Goal: Task Accomplishment & Management: Manage account settings

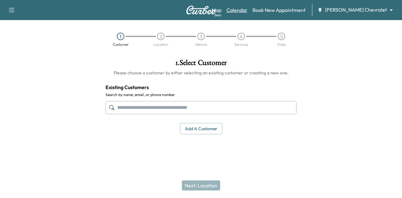
click at [248, 13] on link "Calendar" at bounding box center [237, 10] width 21 height 8
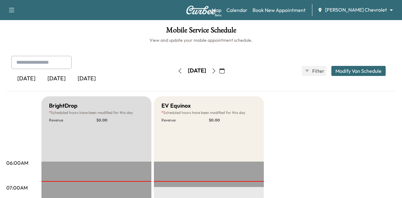
click at [360, 6] on body "Support Log Out Map Beta Calendar Book New Appointment [PERSON_NAME] Chevrolet …" at bounding box center [201, 99] width 402 height 198
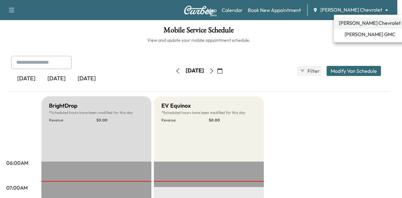
click at [356, 37] on span "[PERSON_NAME] GMC" at bounding box center [370, 34] width 51 height 8
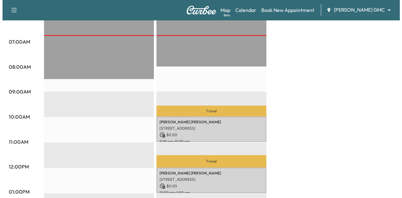
scroll to position [150, 0]
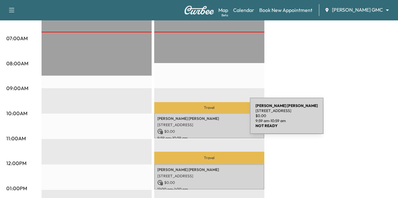
click at [202, 120] on p "[PERSON_NAME]" at bounding box center [209, 118] width 104 height 5
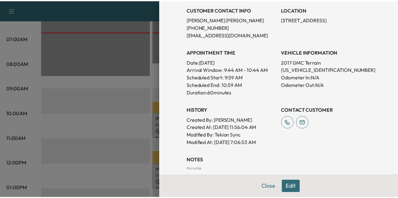
scroll to position [119, 0]
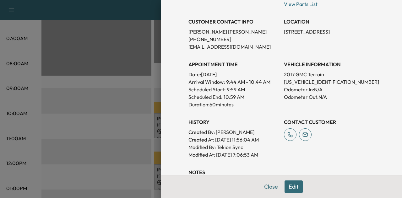
click at [261, 187] on button "Close" at bounding box center [271, 187] width 22 height 13
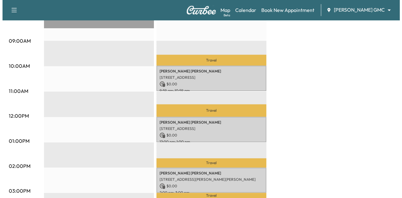
scroll to position [197, 0]
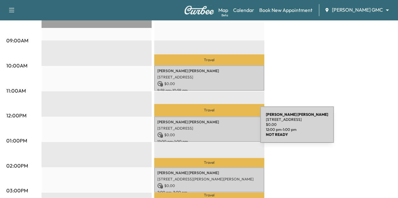
click at [213, 129] on p "[STREET_ADDRESS]" at bounding box center [209, 128] width 104 height 5
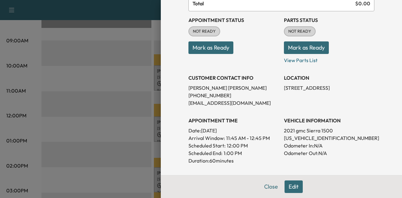
scroll to position [66, 0]
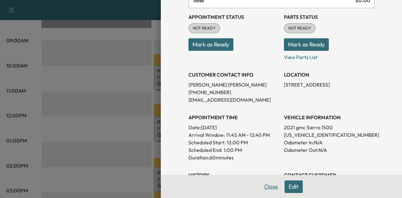
click at [270, 189] on button "Close" at bounding box center [271, 187] width 22 height 13
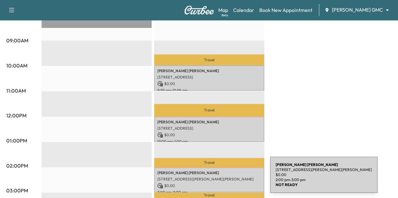
click at [222, 179] on p "[STREET_ADDRESS][PERSON_NAME][PERSON_NAME]" at bounding box center [209, 179] width 104 height 5
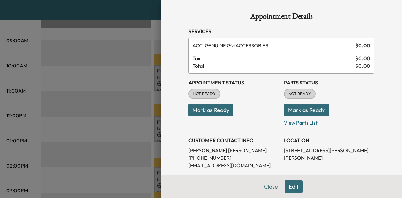
click at [269, 186] on button "Close" at bounding box center [271, 187] width 22 height 13
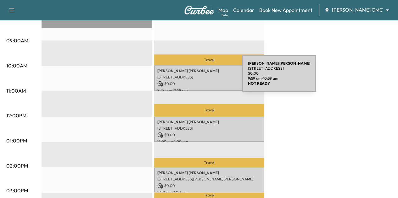
click at [195, 77] on p "[STREET_ADDRESS]" at bounding box center [209, 77] width 104 height 5
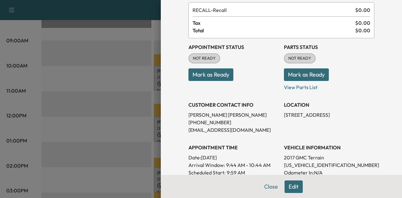
scroll to position [36, 0]
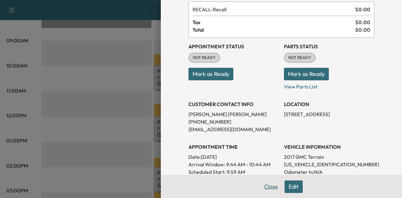
click at [266, 186] on button "Close" at bounding box center [271, 187] width 22 height 13
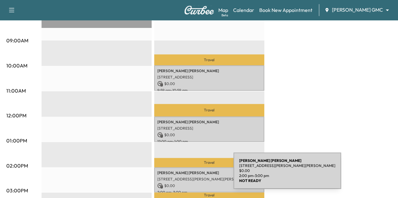
click at [186, 177] on p "[STREET_ADDRESS][PERSON_NAME][PERSON_NAME]" at bounding box center [209, 179] width 104 height 5
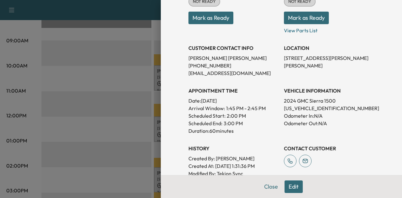
scroll to position [92, 0]
click at [300, 110] on p "[US_VEHICLE_IDENTIFICATION_NUMBER]" at bounding box center [329, 109] width 91 height 8
copy p "[US_VEHICLE_IDENTIFICATION_NUMBER]"
click at [272, 109] on p "Arrival Window: 1:45 PM - 2:45 PM" at bounding box center [234, 109] width 91 height 8
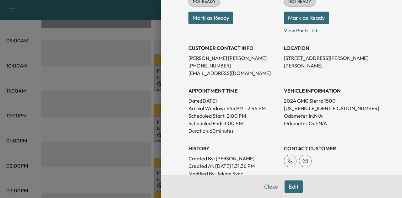
scroll to position [0, 0]
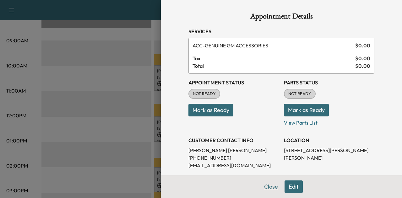
click at [265, 188] on button "Close" at bounding box center [271, 187] width 22 height 13
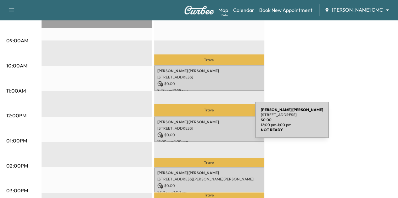
click at [208, 126] on p "[STREET_ADDRESS]" at bounding box center [209, 128] width 104 height 5
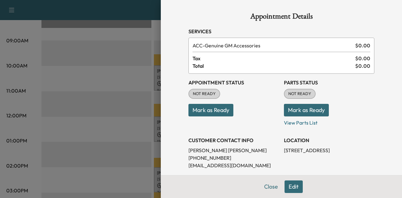
drag, startPoint x: 269, startPoint y: 185, endPoint x: 266, endPoint y: 189, distance: 4.5
click at [266, 189] on button "Close" at bounding box center [271, 187] width 22 height 13
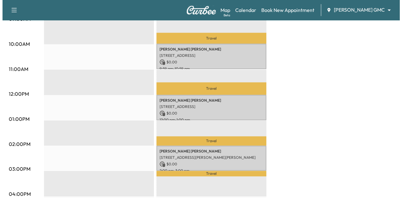
scroll to position [219, 0]
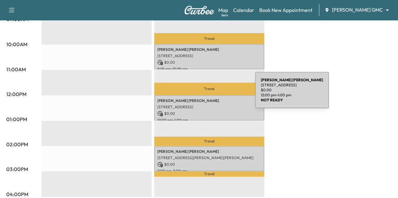
click at [208, 95] on div "[PERSON_NAME] [STREET_ADDRESS] $ 0.00 12:00 pm - 1:00 pm" at bounding box center [209, 107] width 110 height 25
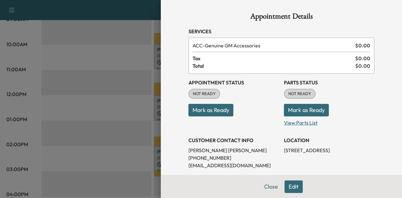
scroll to position [55, 0]
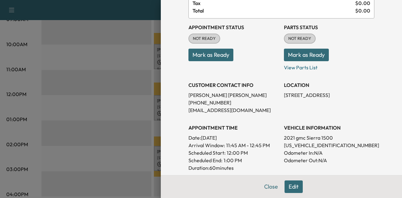
click at [300, 145] on p "[US_VEHICLE_IDENTIFICATION_NUMBER]" at bounding box center [329, 146] width 91 height 8
copy p "[US_VEHICLE_IDENTIFICATION_NUMBER]"
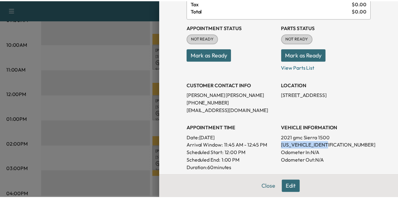
scroll to position [0, 0]
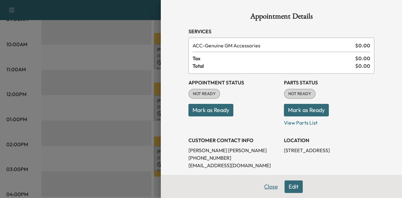
click at [264, 190] on button "Close" at bounding box center [271, 187] width 22 height 13
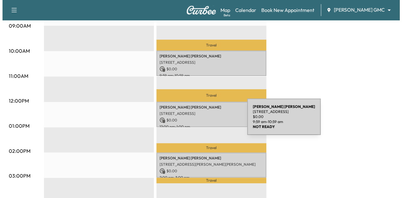
scroll to position [212, 0]
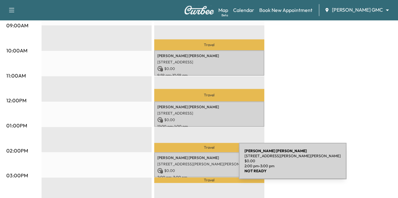
click at [191, 168] on p "$ 0.00" at bounding box center [209, 171] width 104 height 6
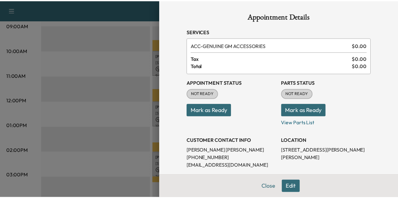
scroll to position [108, 0]
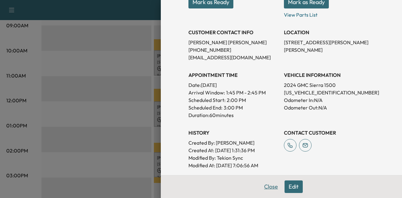
click at [267, 184] on button "Close" at bounding box center [271, 187] width 22 height 13
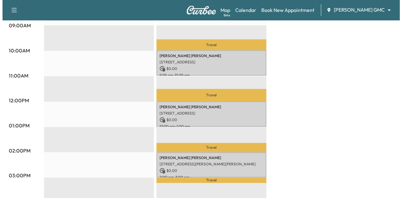
scroll to position [161, 0]
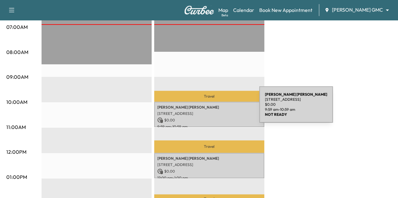
click at [212, 108] on div "[PERSON_NAME] [STREET_ADDRESS] $ 0.00 9:59 am - 10:59 am" at bounding box center [209, 114] width 110 height 25
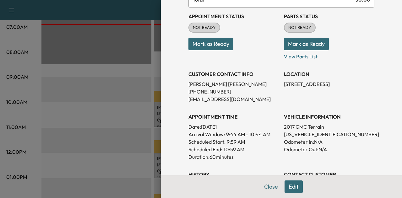
scroll to position [67, 0]
click at [302, 132] on p "[US_VEHICLE_IDENTIFICATION_NUMBER]" at bounding box center [329, 134] width 91 height 8
copy p "[US_VEHICLE_IDENTIFICATION_NUMBER]"
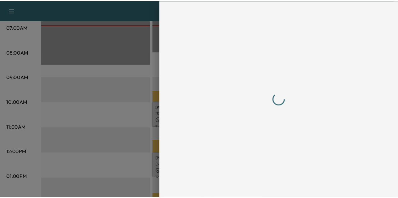
scroll to position [0, 0]
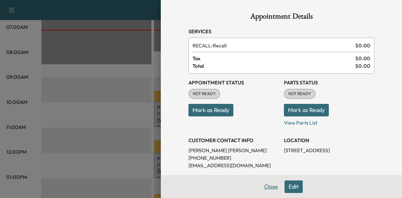
click at [271, 187] on button "Close" at bounding box center [271, 187] width 22 height 13
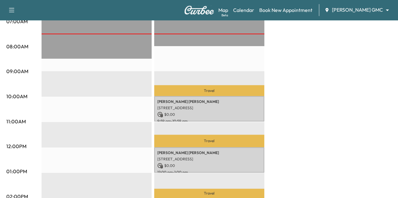
scroll to position [175, 0]
